Goal: Transaction & Acquisition: Purchase product/service

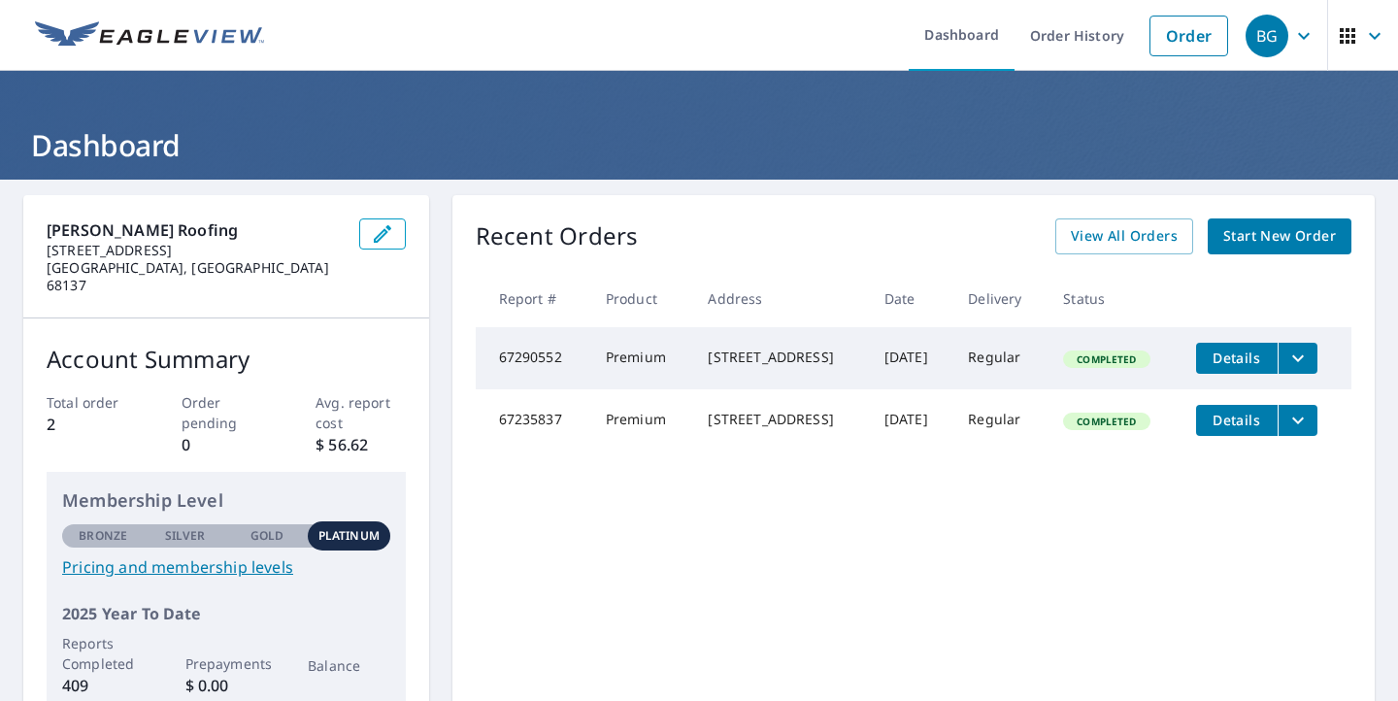
click at [1257, 238] on span "Start New Order" at bounding box center [1280, 236] width 113 height 24
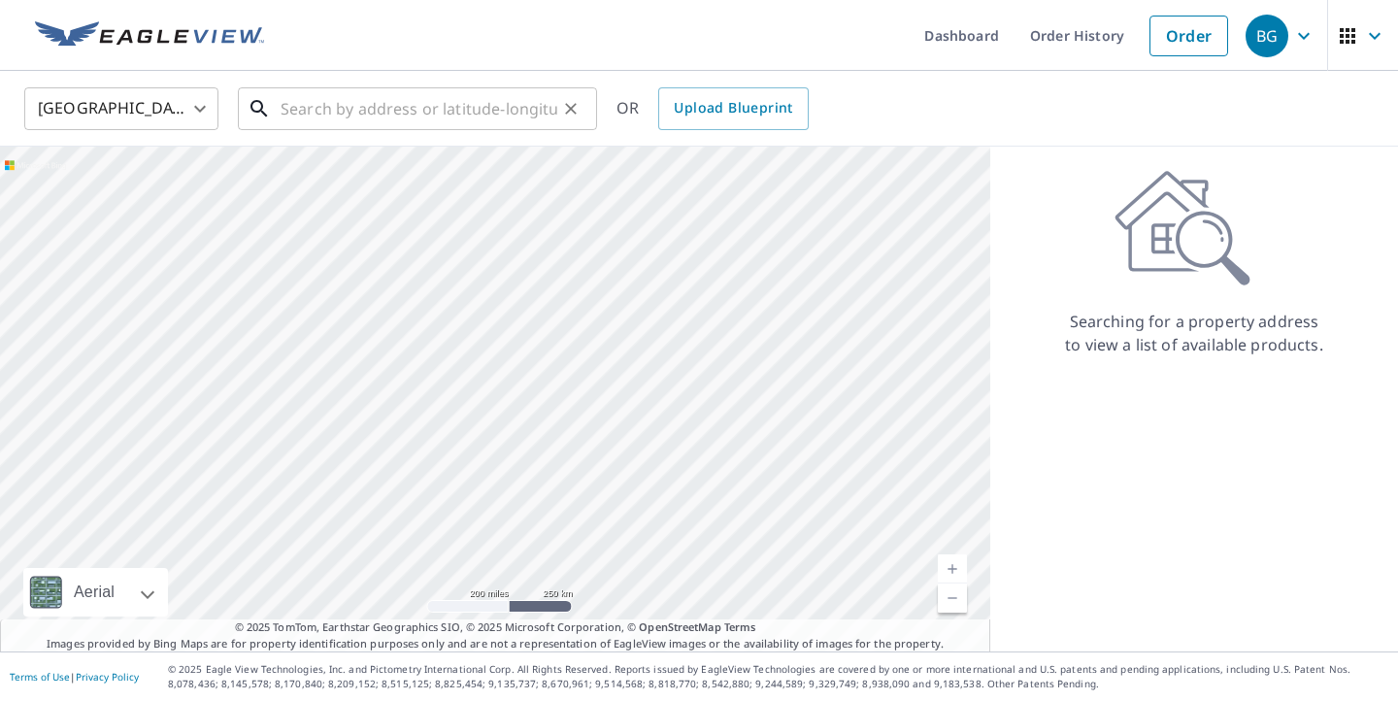
click at [496, 118] on input "text" at bounding box center [419, 109] width 277 height 54
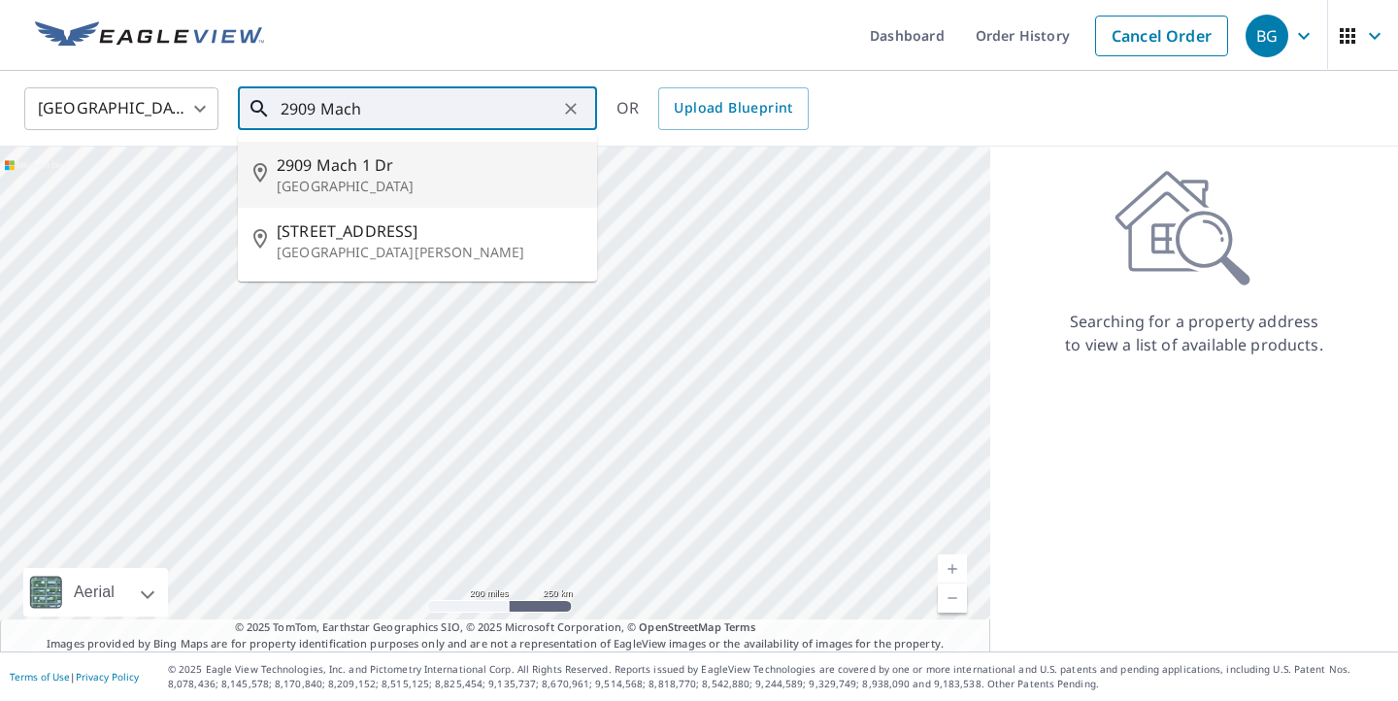
click at [399, 162] on span "2909 Mach 1 Dr" at bounding box center [429, 164] width 305 height 23
type input "[STREET_ADDRESS][PERSON_NAME]"
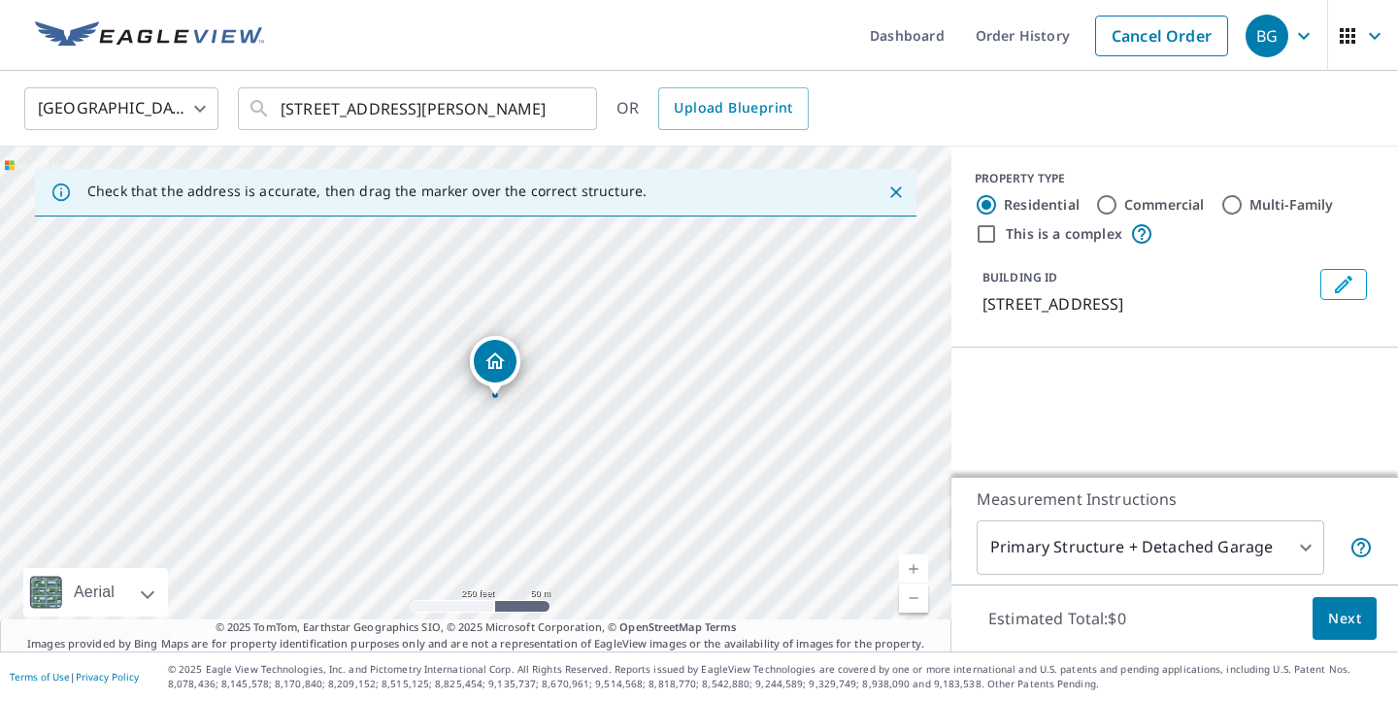
click at [496, 360] on icon "Dropped pin, building 1, Residential property, 2909 Mach 1 Dr Norfolk, NE 68701" at bounding box center [495, 361] width 23 height 23
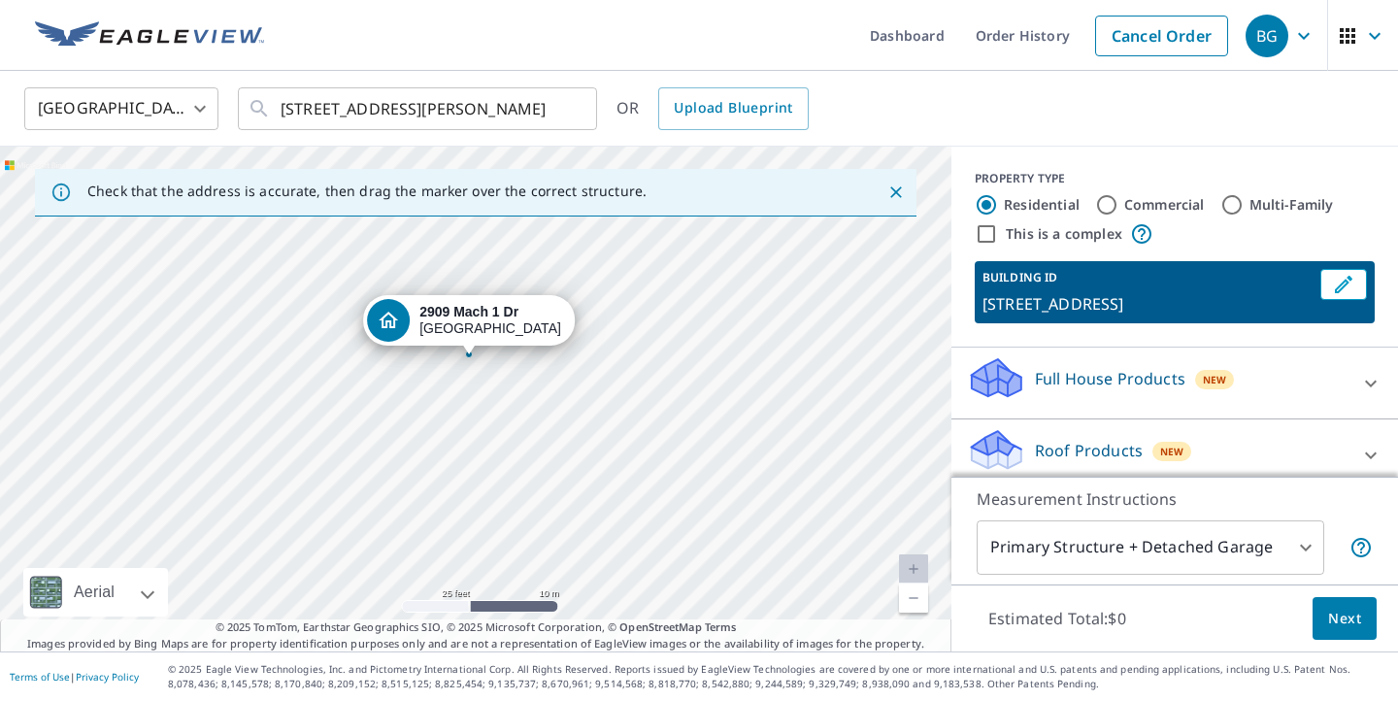
click at [495, 425] on div "[STREET_ADDRESS][PERSON_NAME]" at bounding box center [476, 399] width 952 height 505
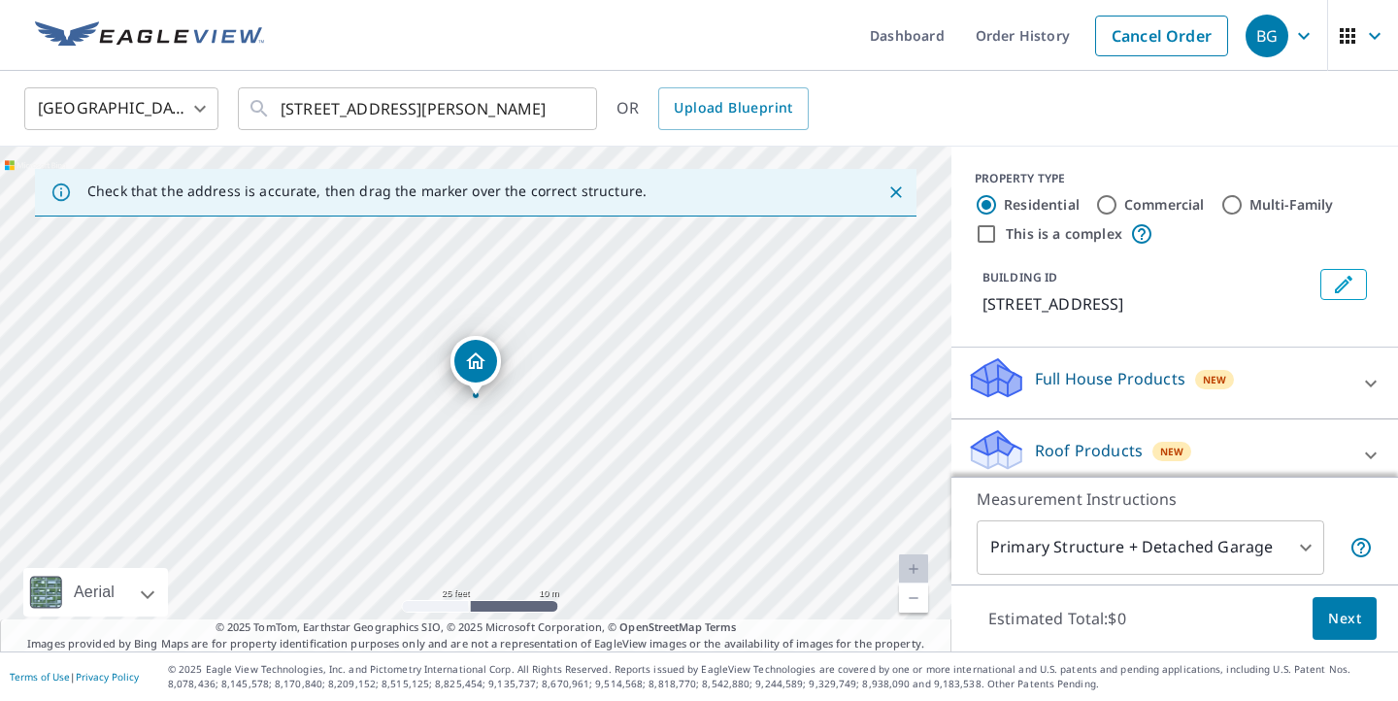
click at [479, 355] on icon "Dropped pin, building 1, Residential property, 2909 Mach 1 Dr Norfolk, NE 68701" at bounding box center [475, 361] width 19 height 17
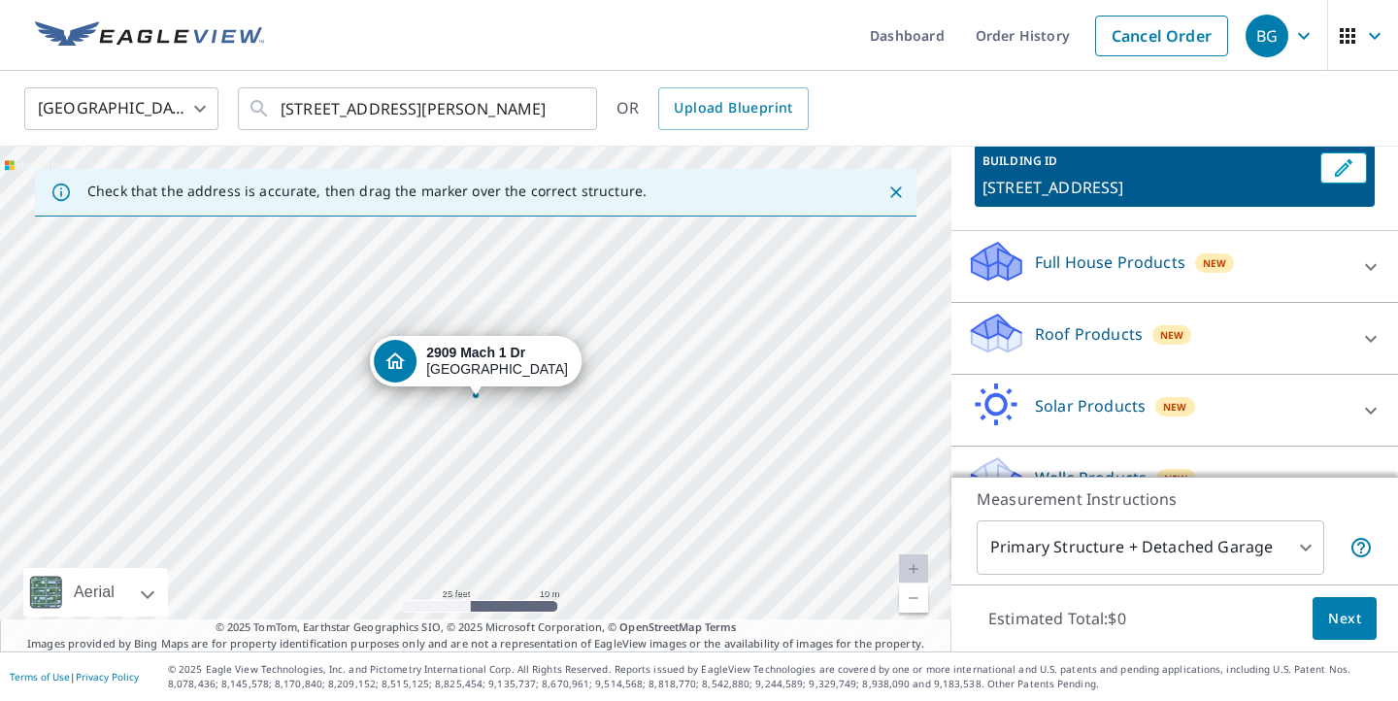
scroll to position [140, 0]
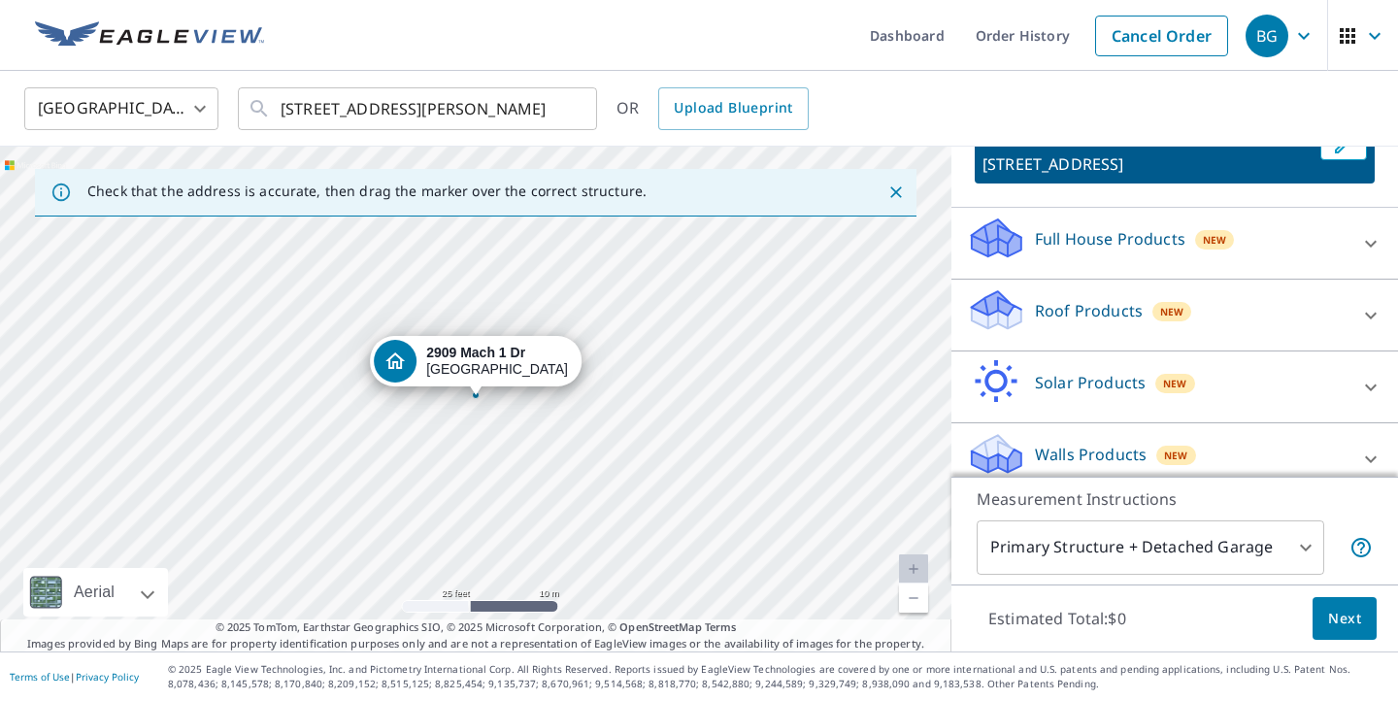
click at [1113, 308] on p "Roof Products" at bounding box center [1089, 310] width 108 height 23
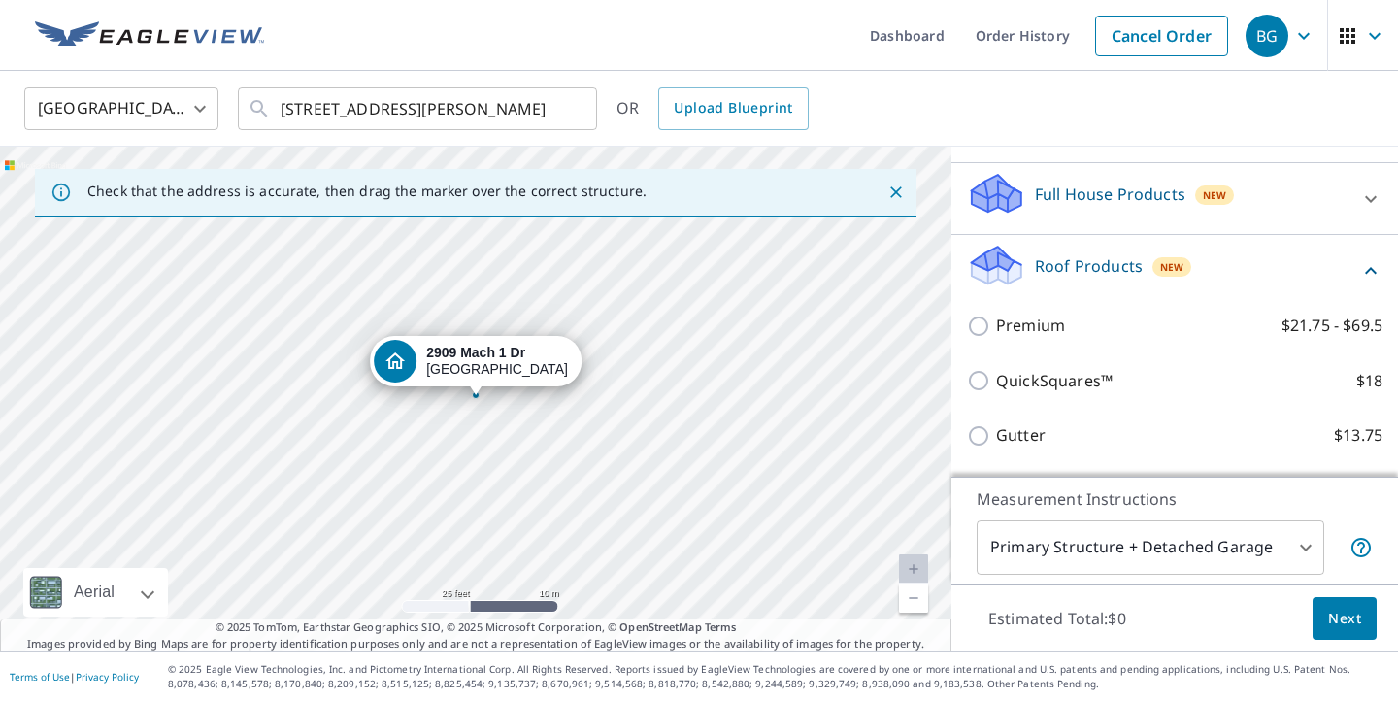
scroll to position [205, 0]
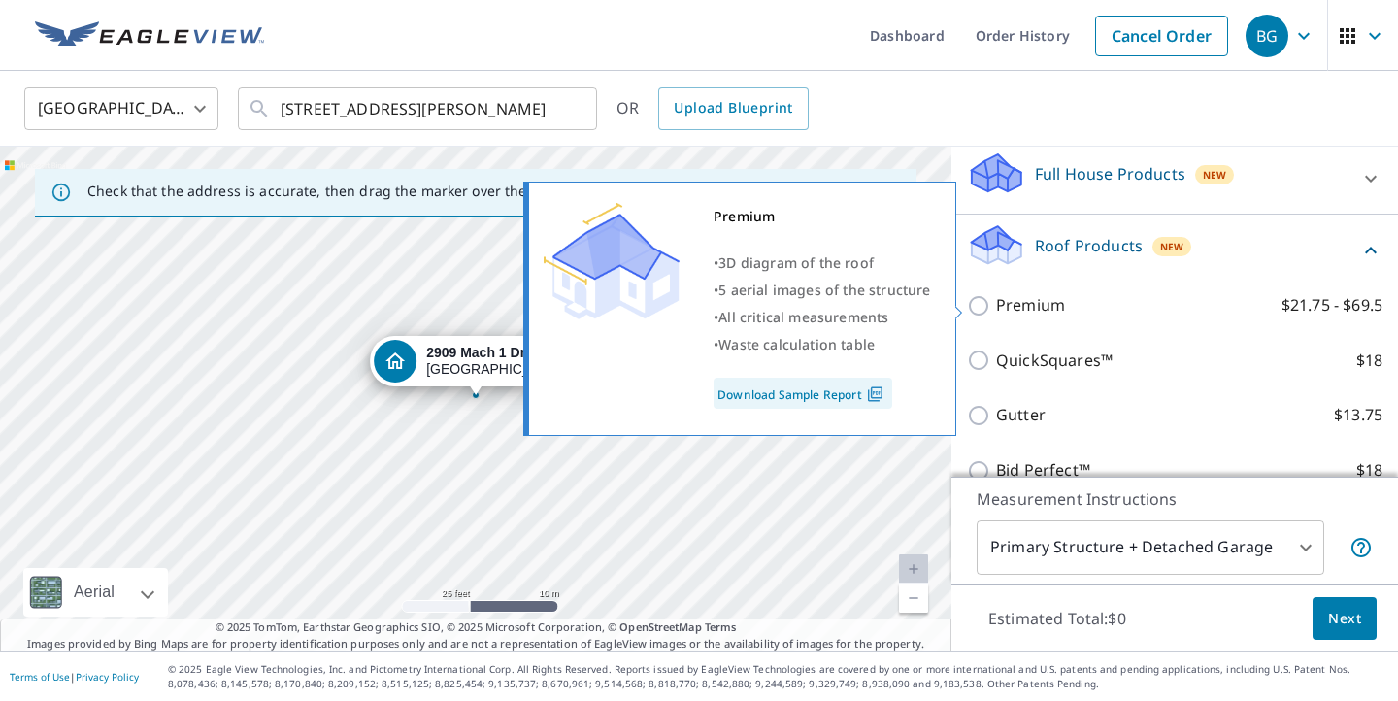
click at [1034, 309] on p "Premium" at bounding box center [1030, 305] width 69 height 24
click at [996, 309] on input "Premium $21.75 - $69.5" at bounding box center [981, 305] width 29 height 23
checkbox input "true"
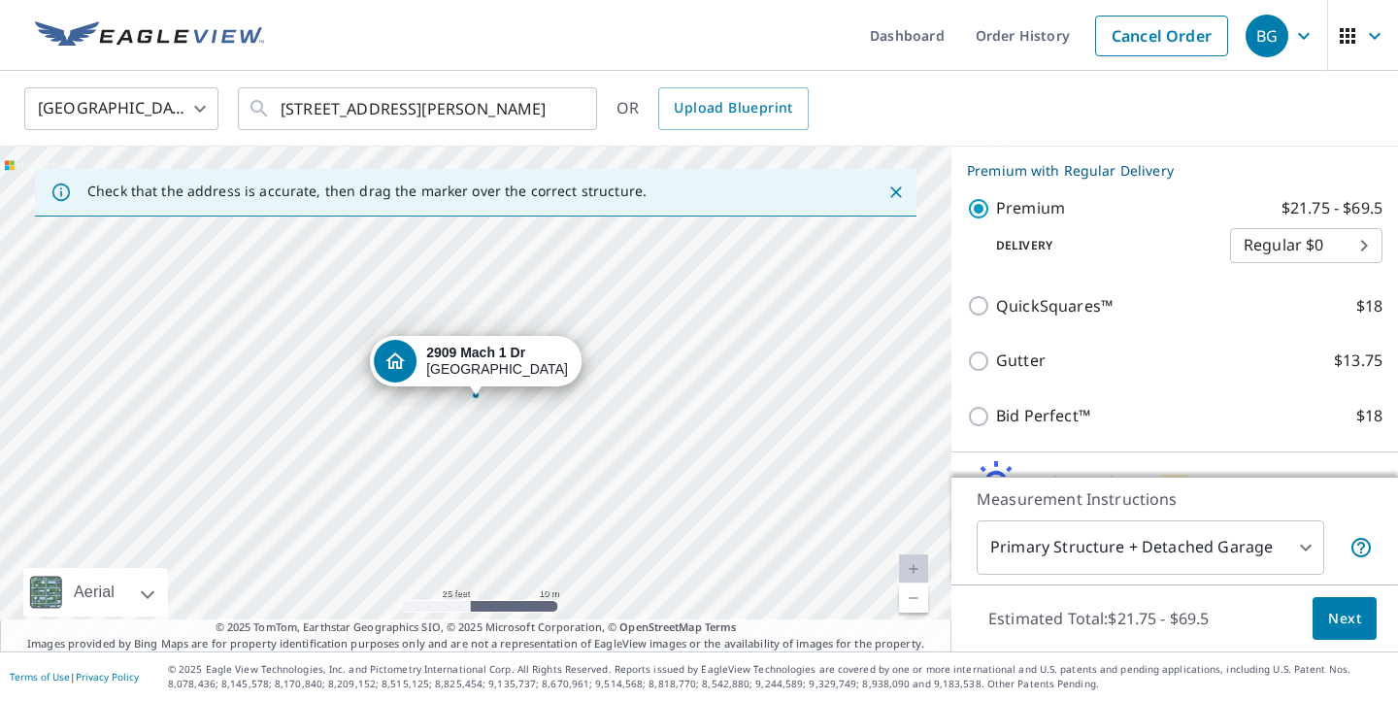
scroll to position [330, 0]
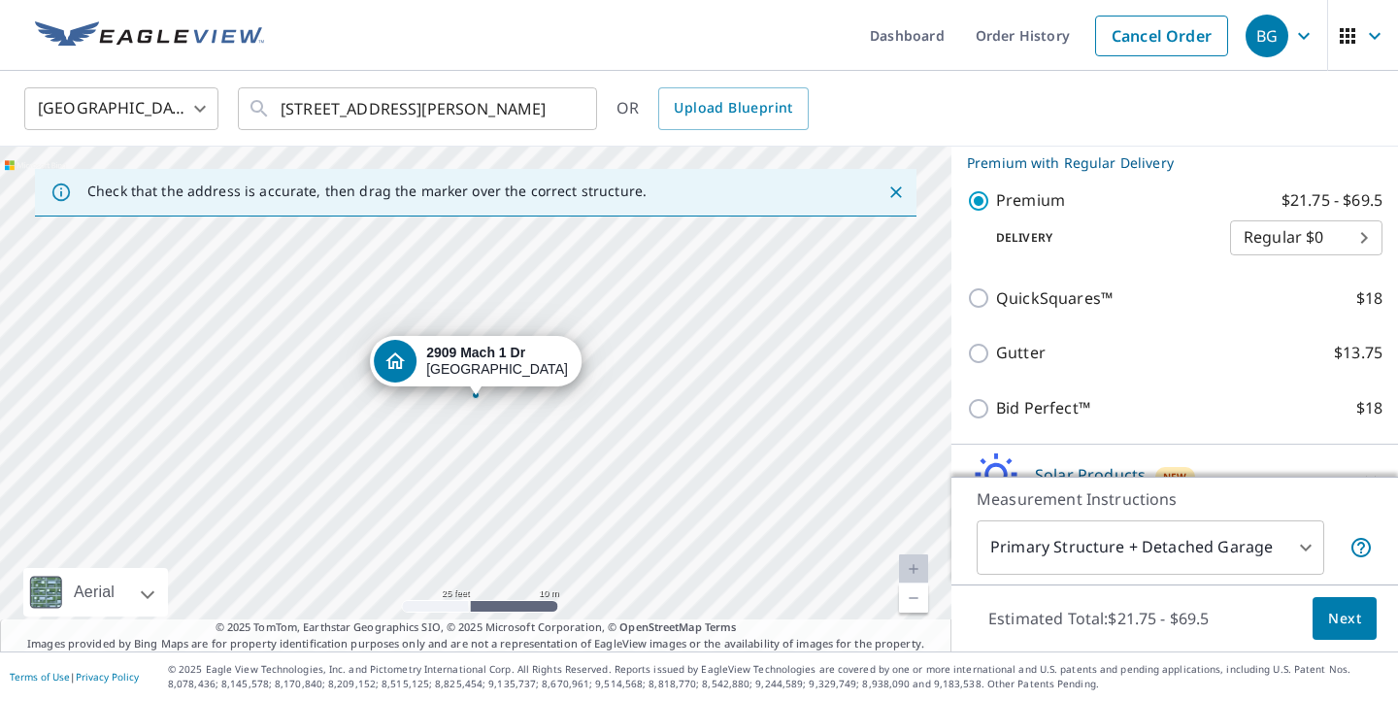
click at [1303, 241] on body "BG BG Dashboard Order History Cancel Order BG [GEOGRAPHIC_DATA] [GEOGRAPHIC_DAT…" at bounding box center [699, 350] width 1398 height 701
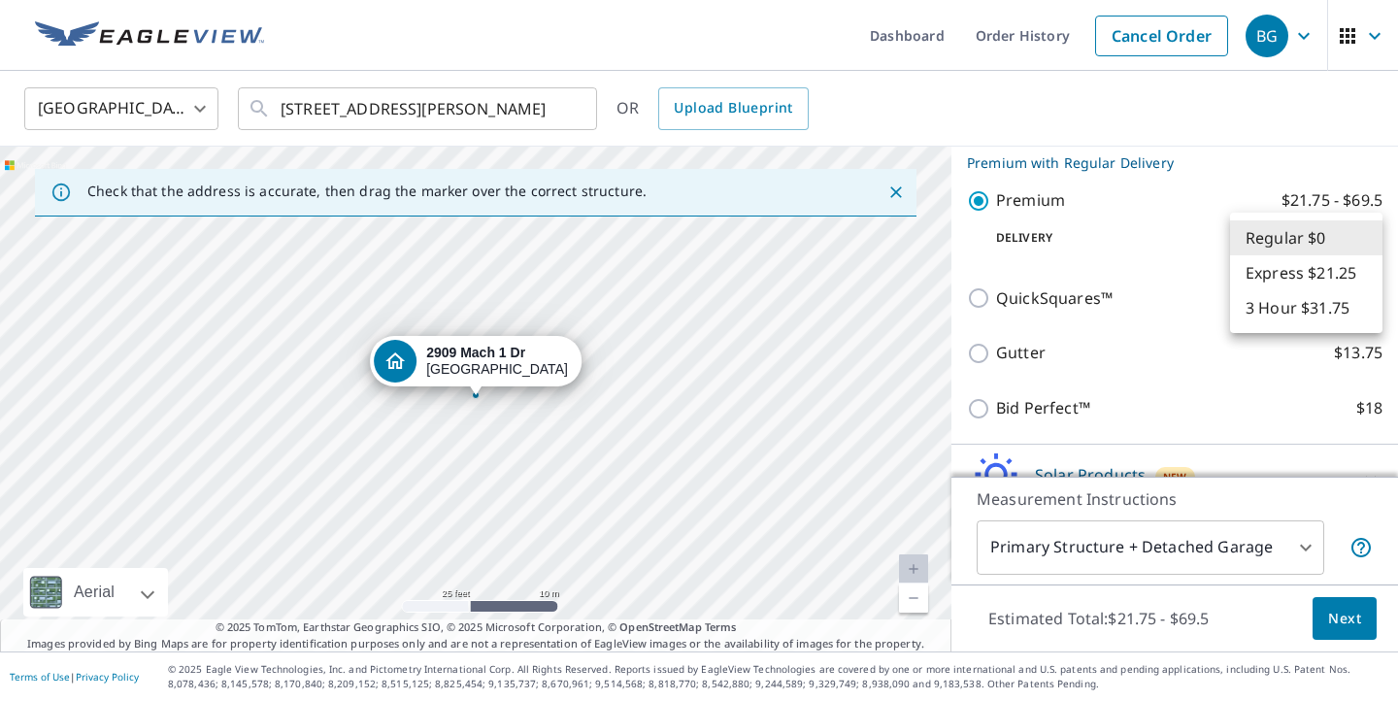
click at [1303, 236] on li "Regular $0" at bounding box center [1306, 237] width 152 height 35
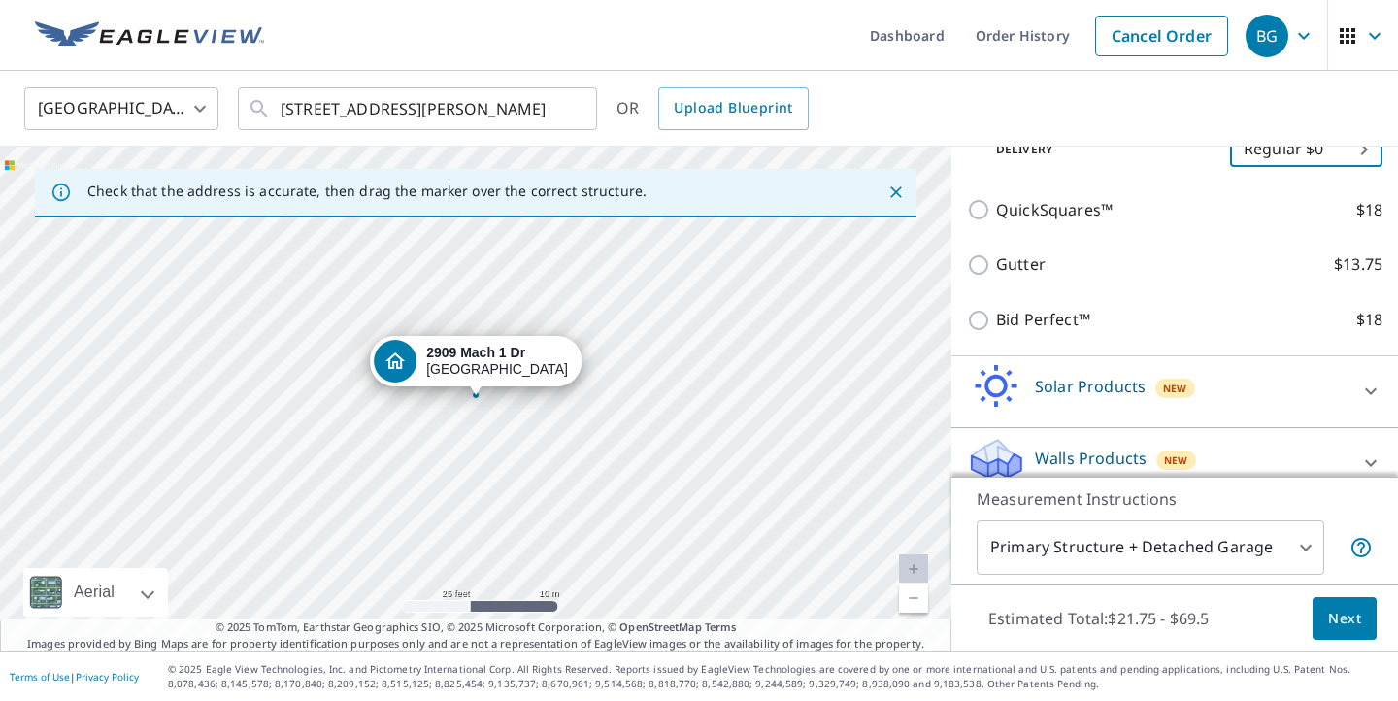
scroll to position [444, 0]
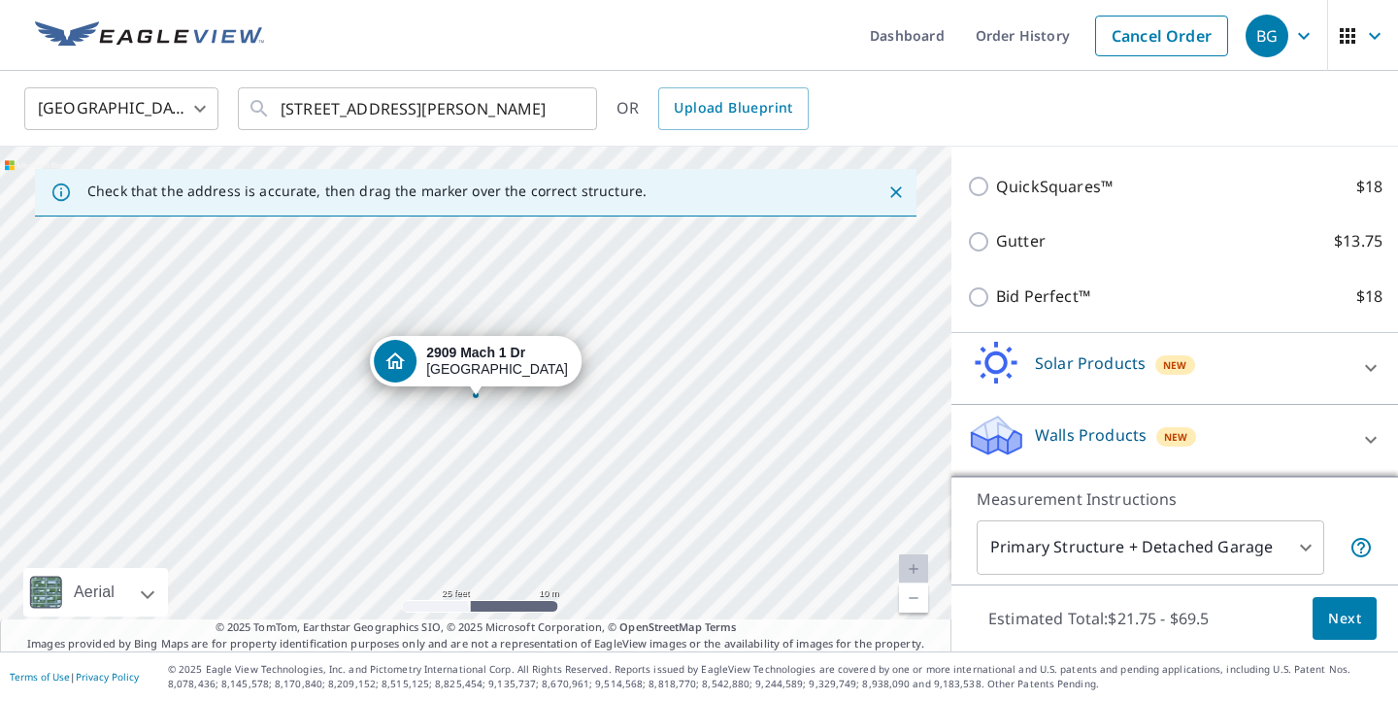
click at [1164, 550] on body "BG BG Dashboard Order History Cancel Order BG [GEOGRAPHIC_DATA] [GEOGRAPHIC_DAT…" at bounding box center [699, 350] width 1398 height 701
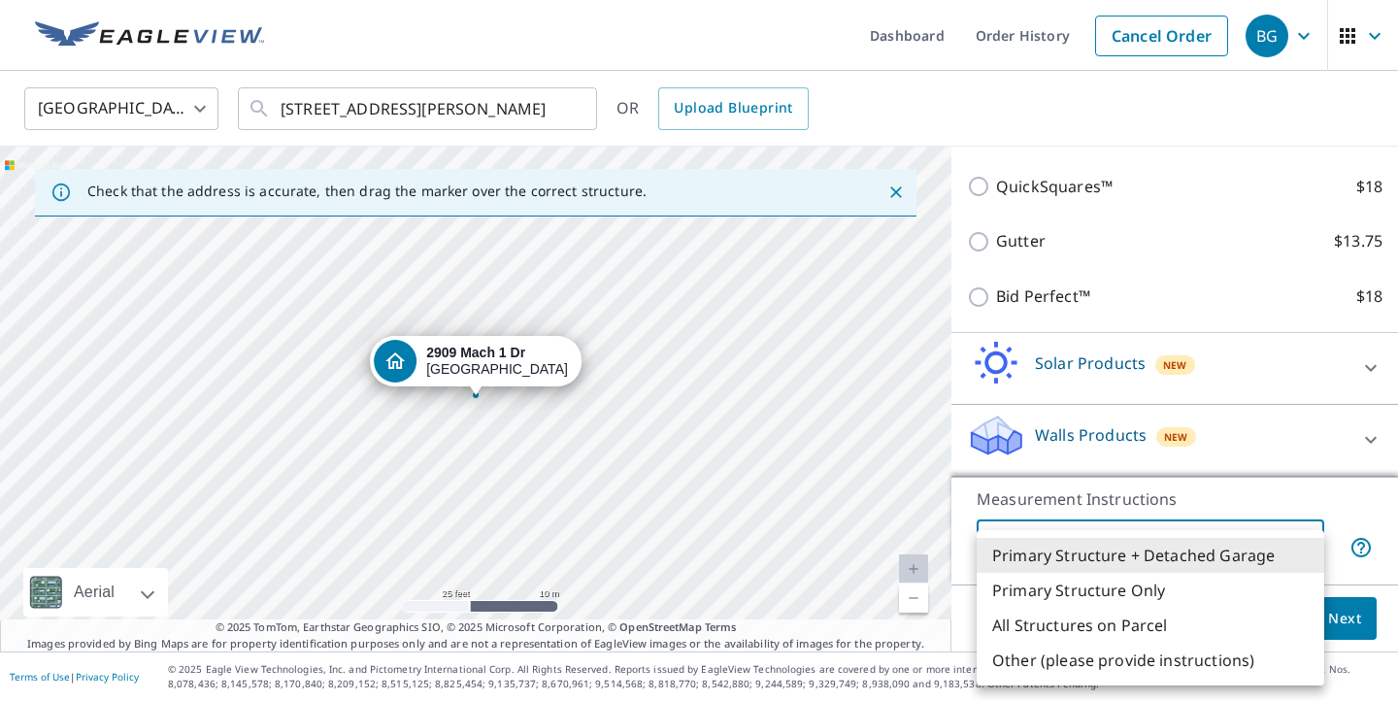
click at [1165, 542] on li "Primary Structure + Detached Garage" at bounding box center [1151, 555] width 348 height 35
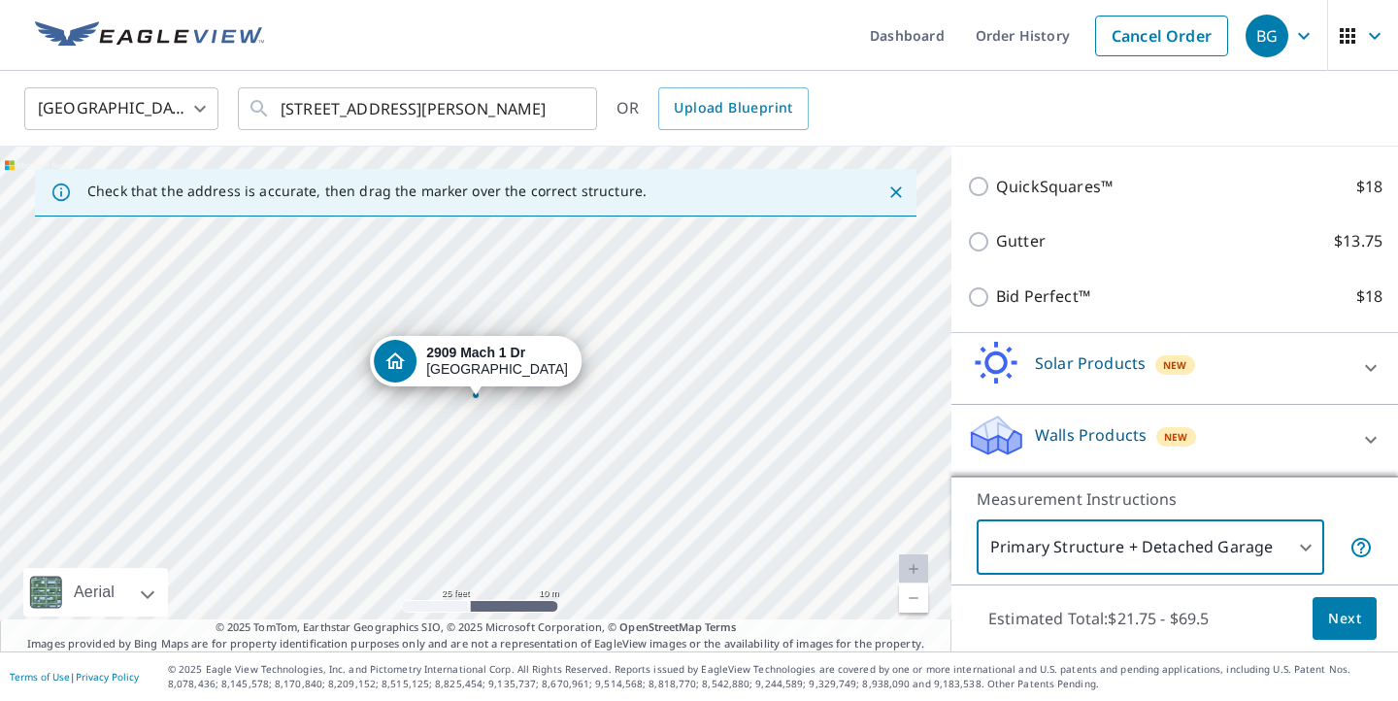
click at [1166, 555] on body "BG BG Dashboard Order History Cancel Order BG [GEOGRAPHIC_DATA] [GEOGRAPHIC_DAT…" at bounding box center [699, 350] width 1398 height 701
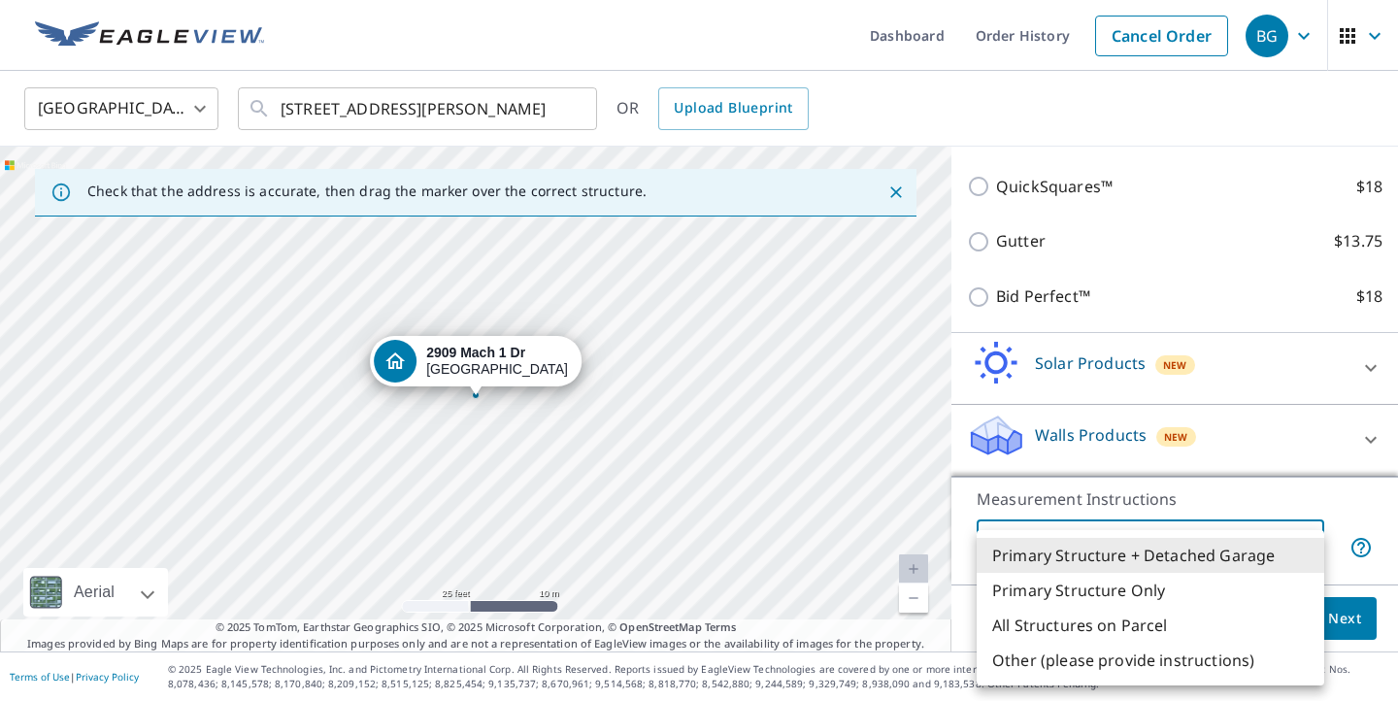
click at [1168, 601] on li "Primary Structure Only" at bounding box center [1151, 590] width 348 height 35
type input "2"
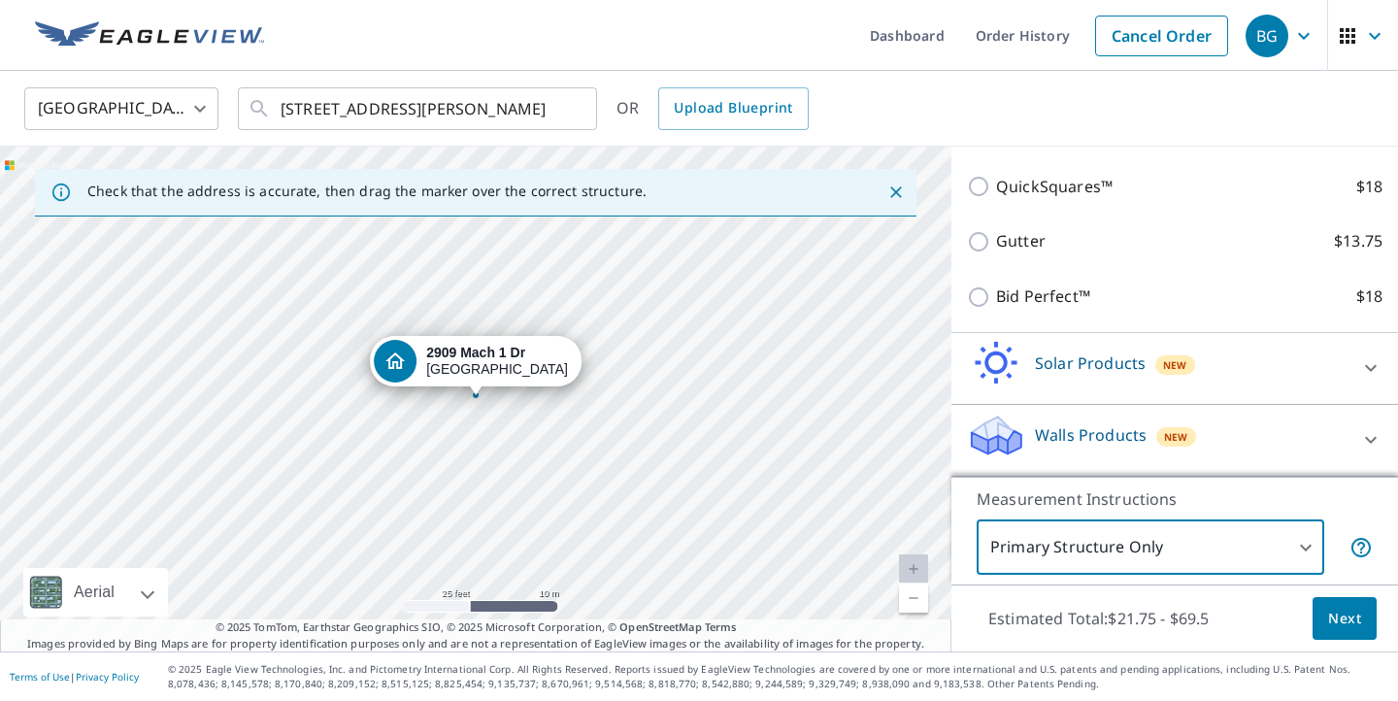
click at [1348, 612] on span "Next" at bounding box center [1344, 619] width 33 height 24
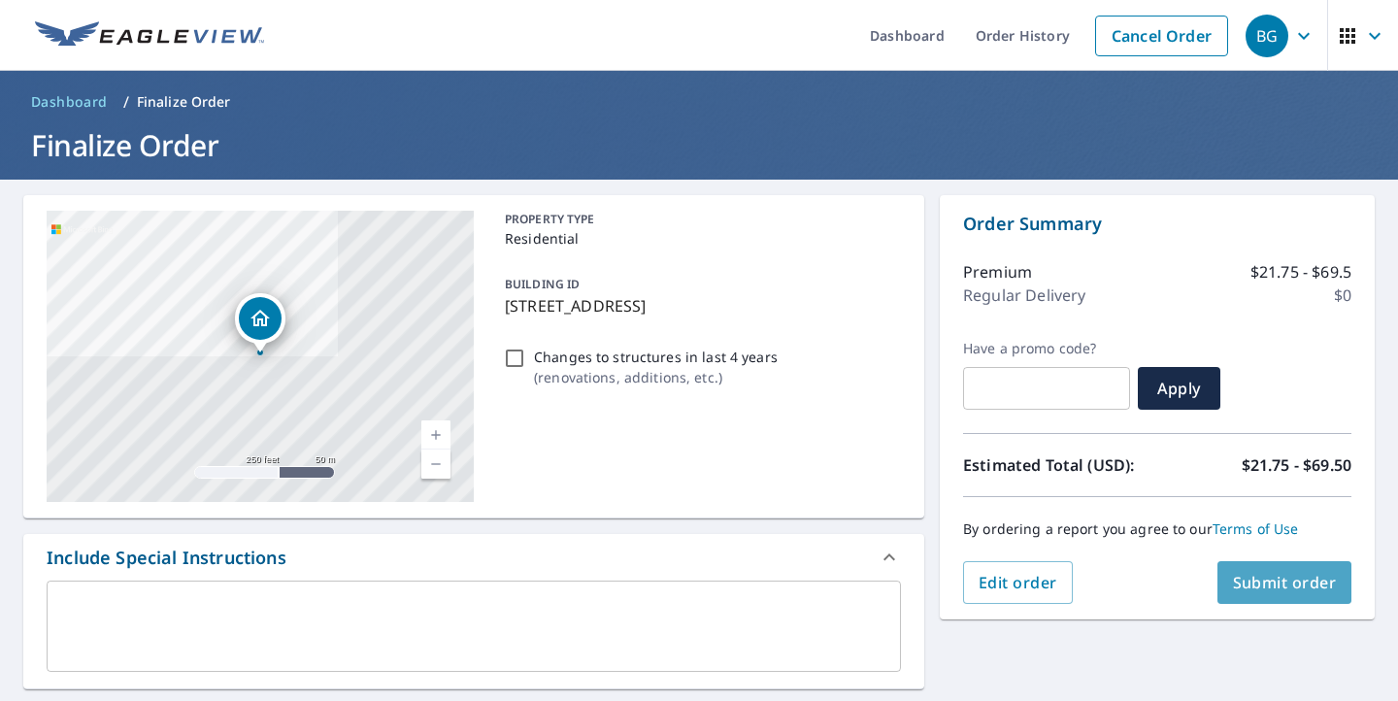
click at [1329, 583] on span "Submit order" at bounding box center [1285, 582] width 104 height 21
checkbox input "true"
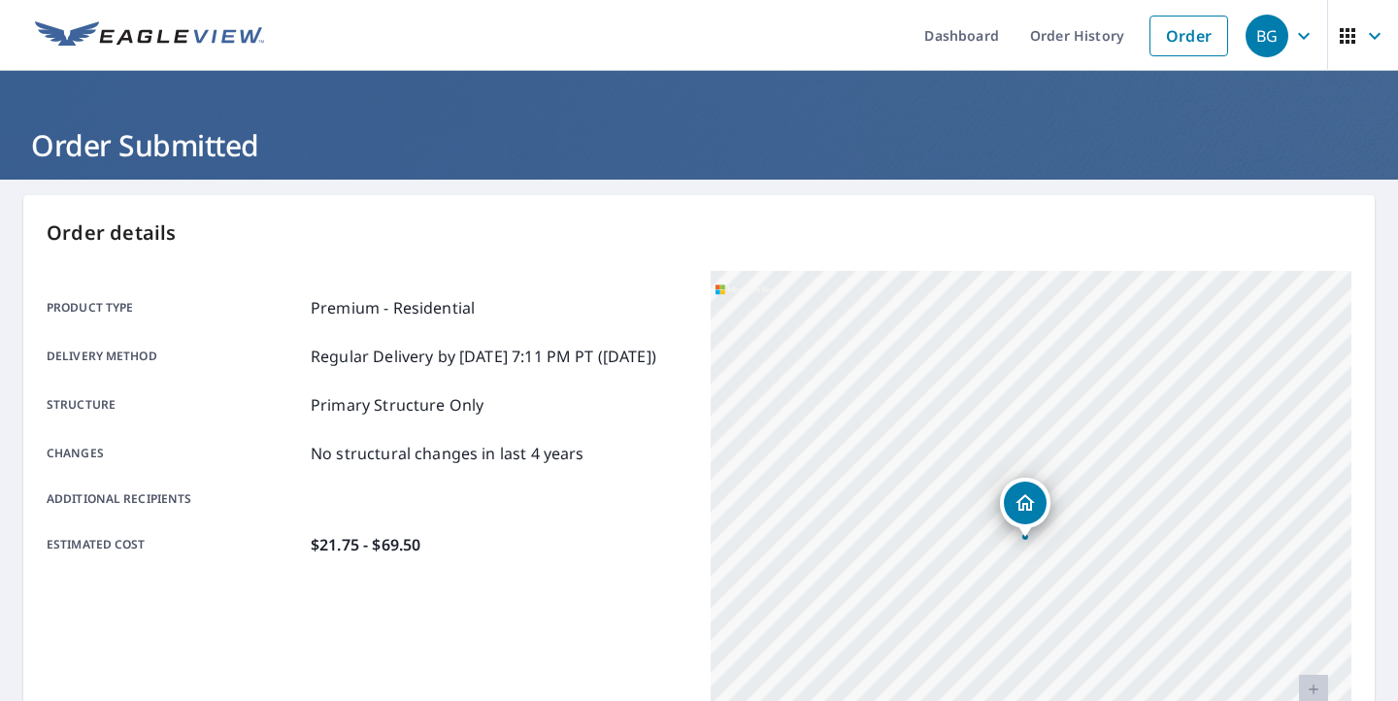
click at [1049, 619] on div "[STREET_ADDRESS][PERSON_NAME]" at bounding box center [1031, 514] width 641 height 486
click at [1284, 25] on div "BG" at bounding box center [1267, 36] width 43 height 43
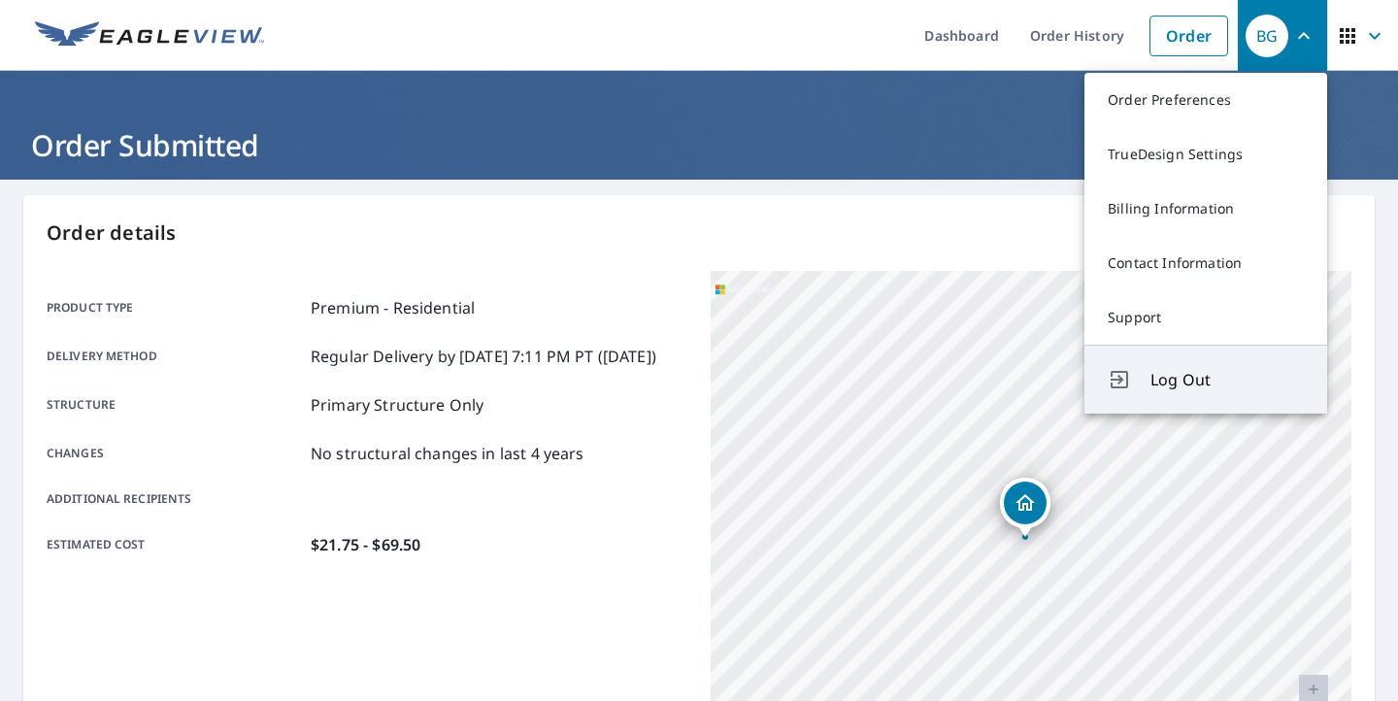
click at [1272, 360] on button "Log Out" at bounding box center [1206, 379] width 243 height 69
